Goal: Transaction & Acquisition: Book appointment/travel/reservation

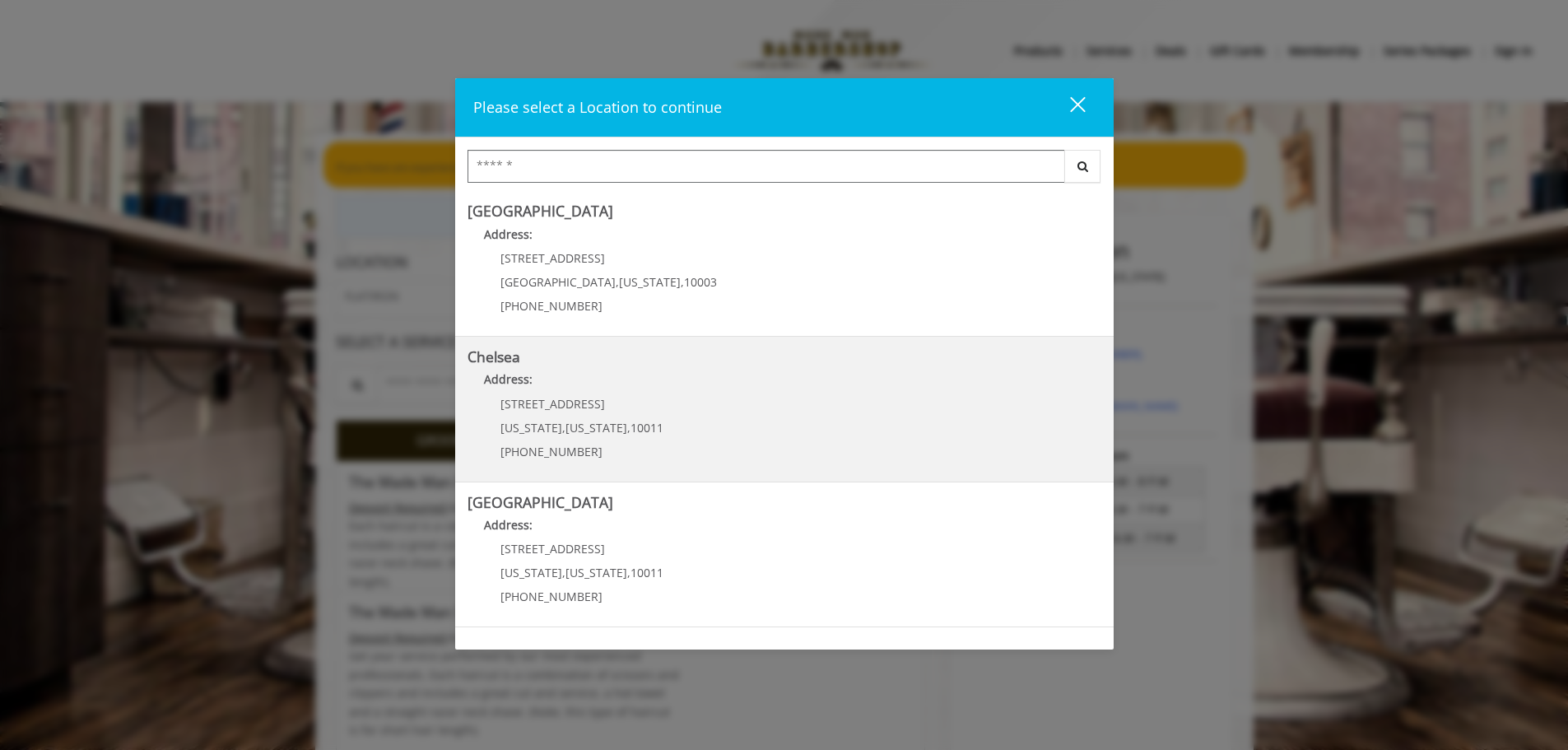
scroll to position [247, 0]
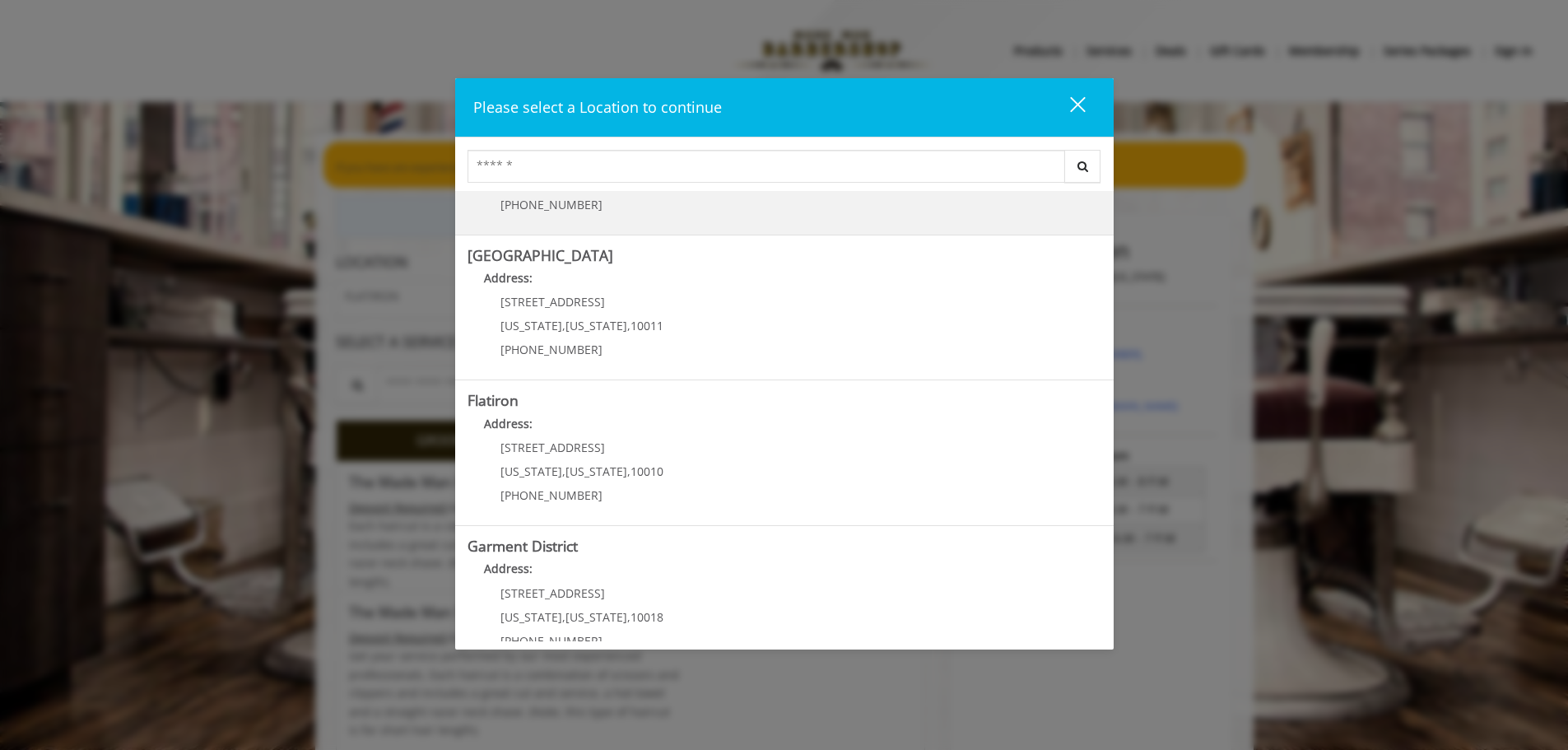
click at [662, 420] on "Address:" at bounding box center [784, 428] width 634 height 26
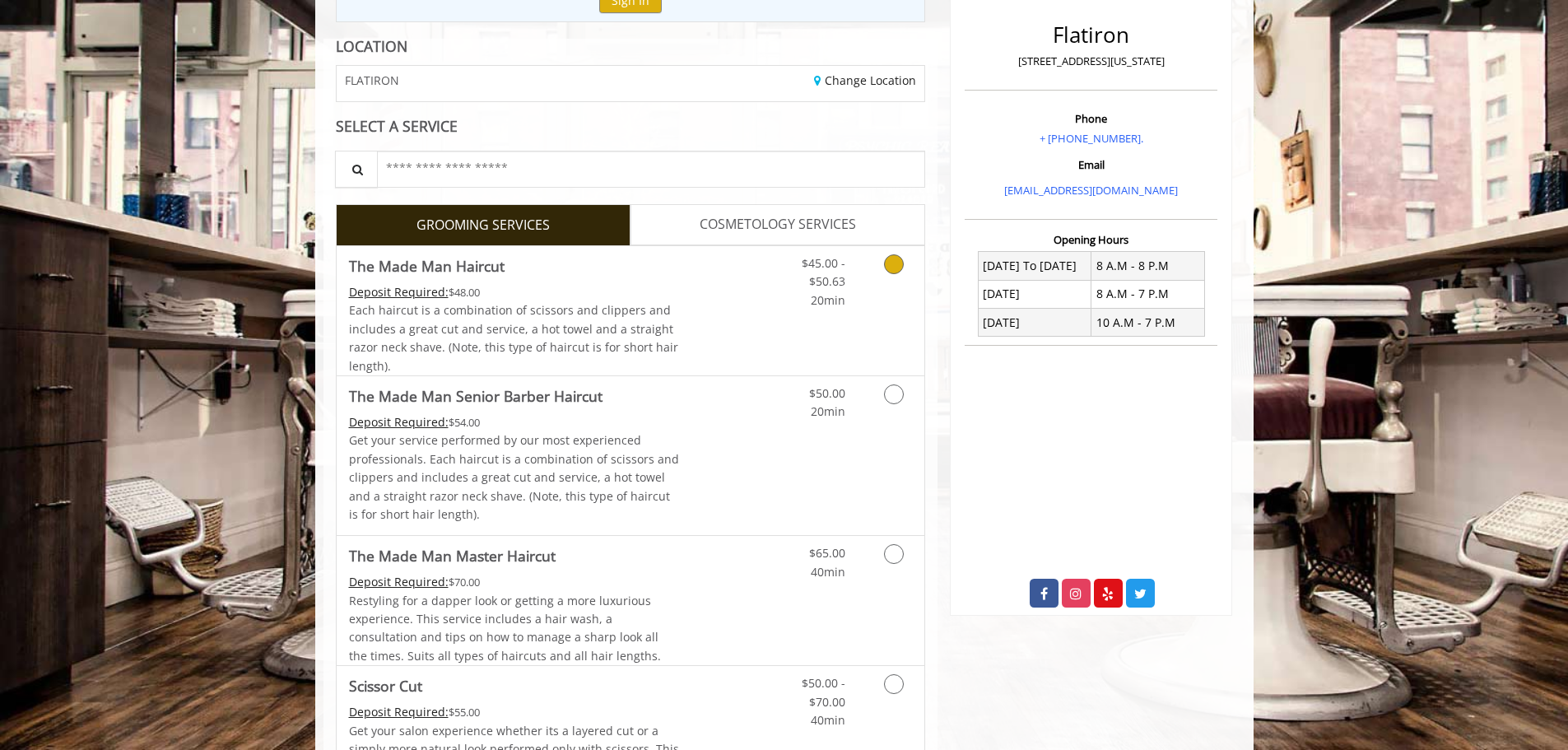
click at [709, 332] on link "Discounted Price" at bounding box center [728, 311] width 98 height 129
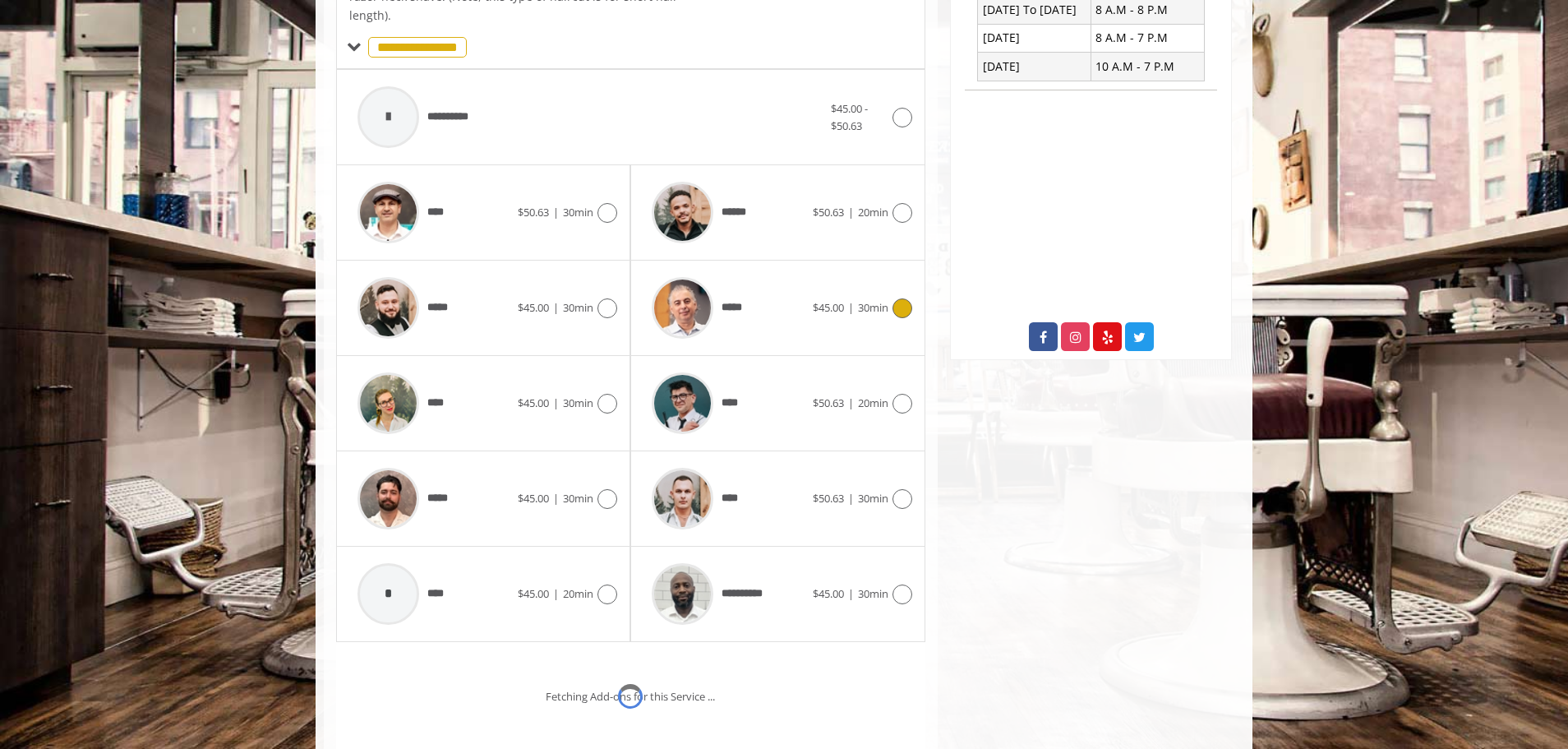
scroll to position [496, 0]
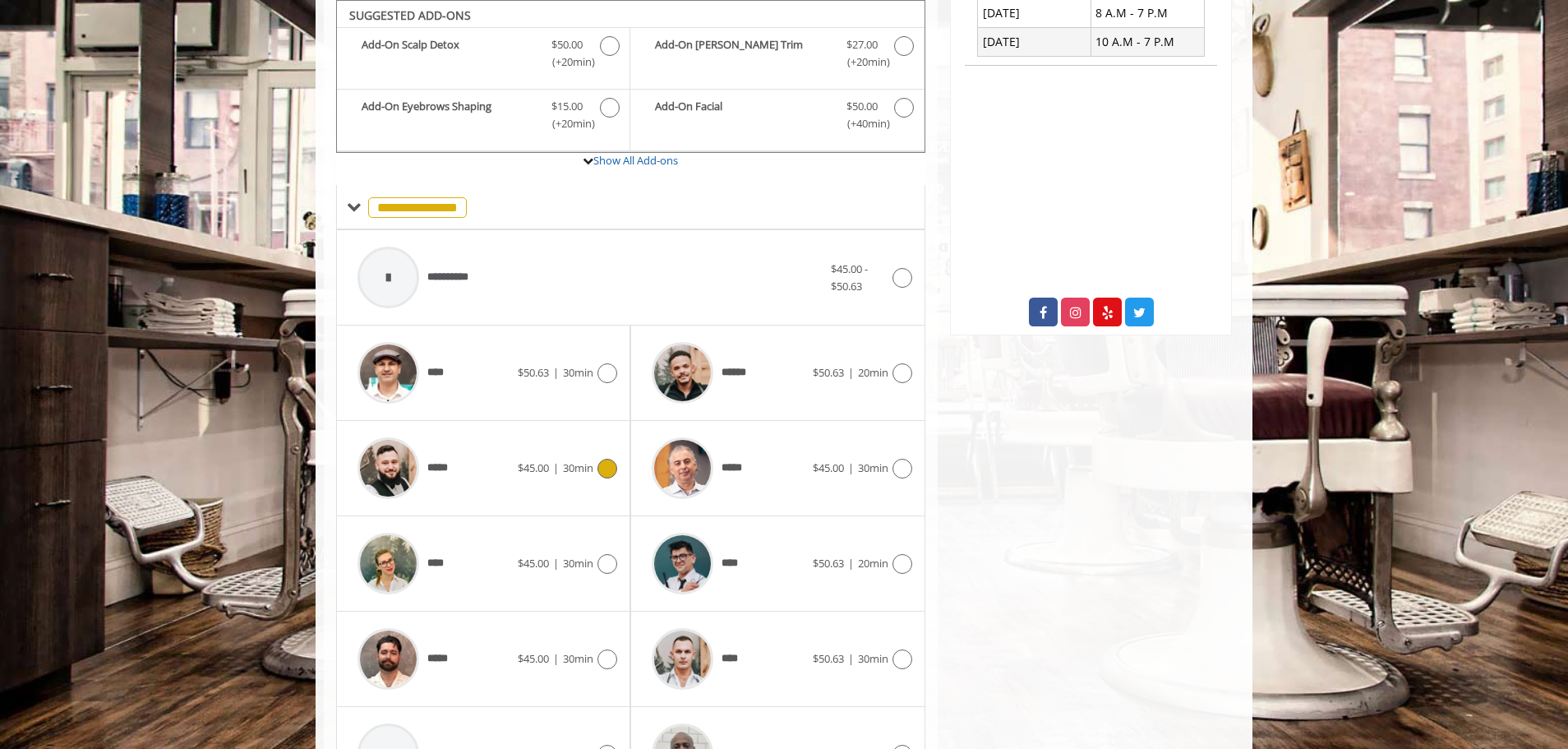
click at [550, 481] on div "***** $45.00 | 30min" at bounding box center [483, 468] width 268 height 78
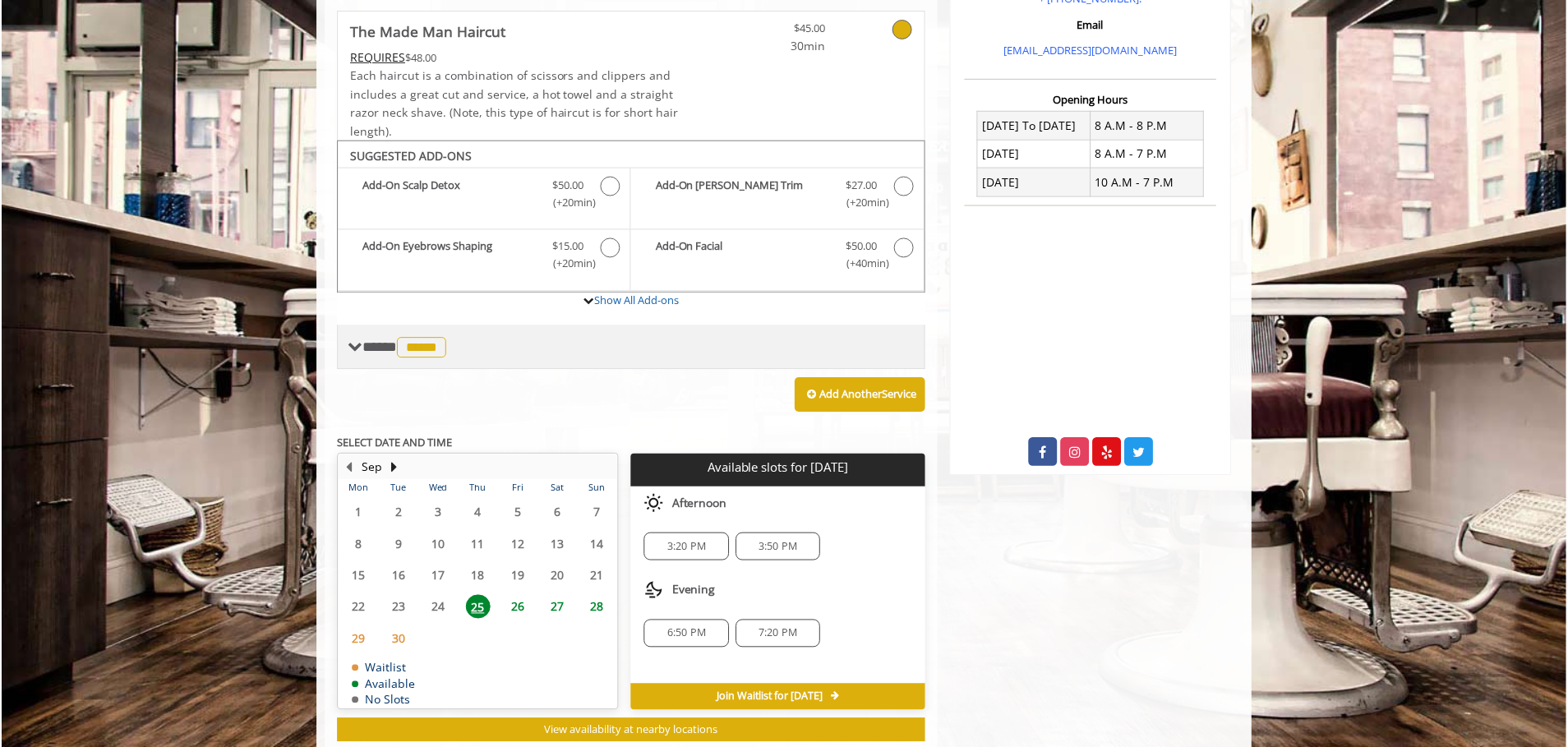
scroll to position [398, 0]
